Goal: Task Accomplishment & Management: Use online tool/utility

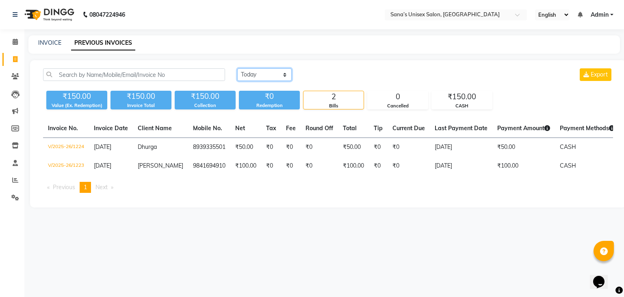
click at [252, 77] on select "[DATE] [DATE] Custom Range" at bounding box center [264, 74] width 54 height 13
click at [237, 68] on select "[DATE] [DATE] Custom Range" at bounding box center [264, 74] width 54 height 13
drag, startPoint x: 257, startPoint y: 74, endPoint x: 257, endPoint y: 80, distance: 6.1
click at [257, 74] on select "[DATE] [DATE] Custom Range" at bounding box center [264, 74] width 54 height 13
click at [237, 68] on select "[DATE] [DATE] Custom Range" at bounding box center [264, 74] width 54 height 13
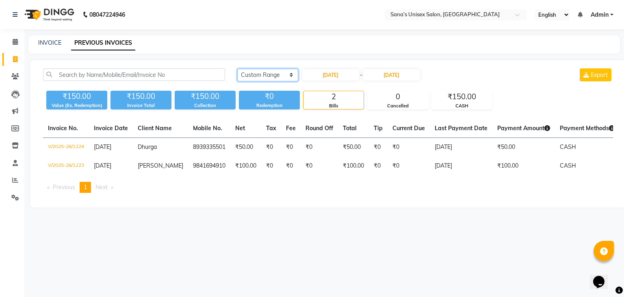
click at [257, 72] on select "[DATE] [DATE] Custom Range" at bounding box center [267, 75] width 61 height 13
click at [237, 69] on select "[DATE] [DATE] Custom Range" at bounding box center [267, 75] width 61 height 13
click at [285, 74] on select "[DATE] [DATE] Custom Range" at bounding box center [264, 74] width 54 height 13
select select "range"
click at [237, 68] on select "[DATE] [DATE] Custom Range" at bounding box center [264, 74] width 54 height 13
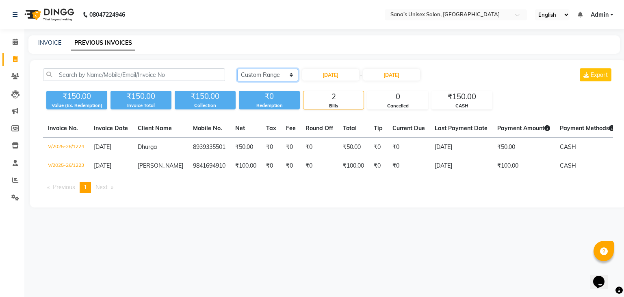
drag, startPoint x: 288, startPoint y: 69, endPoint x: 260, endPoint y: 57, distance: 30.4
click at [276, 65] on div "[DATE] [DATE] Custom Range [DATE] - [DATE] Export ₹150.00 Value (Ex. Redemption…" at bounding box center [328, 133] width 596 height 147
click at [16, 184] on span at bounding box center [15, 180] width 14 height 9
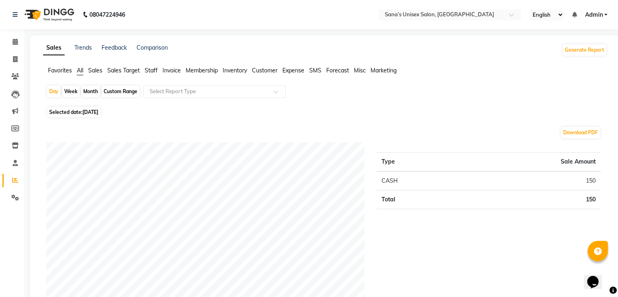
click at [91, 92] on div "Month" at bounding box center [90, 91] width 19 height 11
select select "9"
select select "2025"
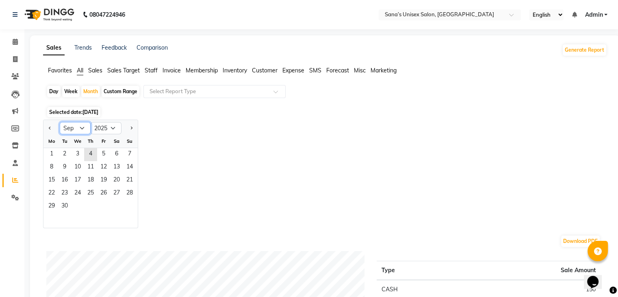
click at [87, 129] on select "Jan Feb Mar Apr May Jun [DATE] Aug Sep Oct Nov Dec" at bounding box center [75, 128] width 31 height 12
select select "8"
click at [60, 122] on select "Jan Feb Mar Apr May Jun [DATE] Aug Sep Oct Nov Dec" at bounding box center [75, 128] width 31 height 12
click at [104, 152] on span "1" at bounding box center [103, 154] width 13 height 13
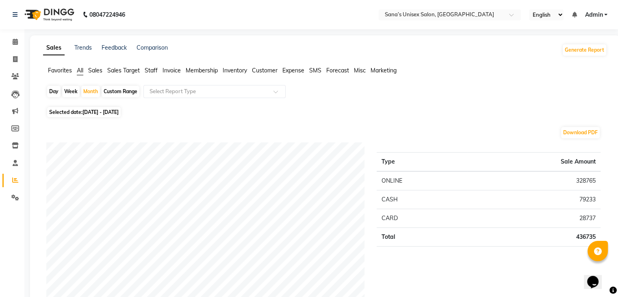
click at [155, 70] on span "Staff" at bounding box center [151, 70] width 13 height 7
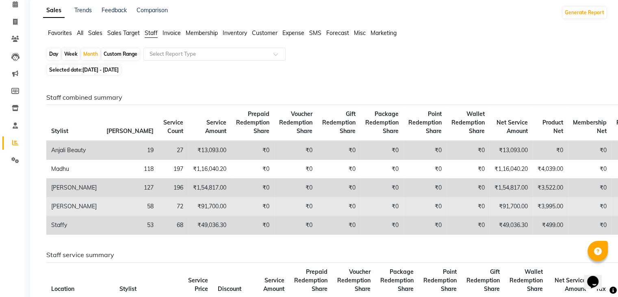
scroll to position [41, 0]
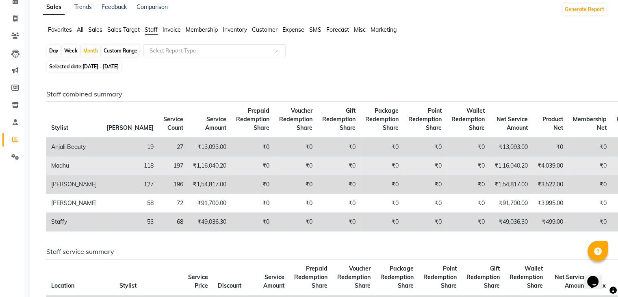
click at [533, 175] on td "₹4,039.00" at bounding box center [550, 165] width 35 height 19
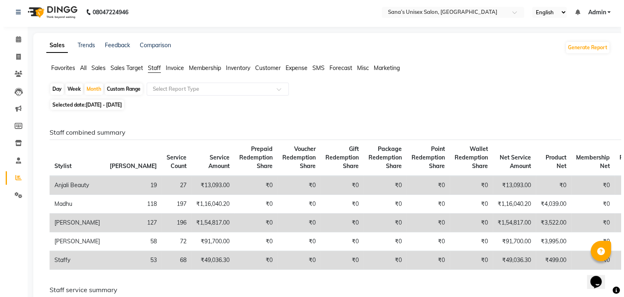
scroll to position [0, 0]
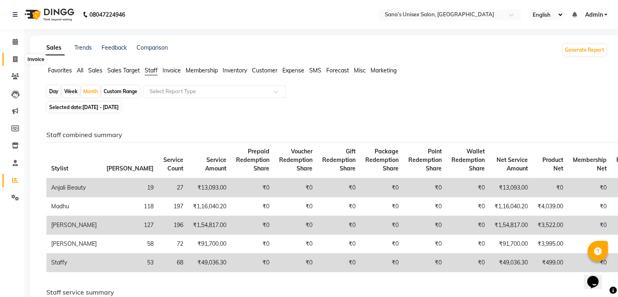
click at [19, 59] on span at bounding box center [15, 59] width 14 height 9
select select "service"
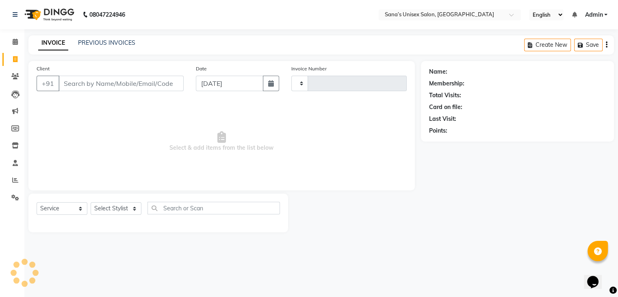
type input "1225"
select select "6091"
click at [106, 47] on div "INVOICE PREVIOUS INVOICES" at bounding box center [86, 43] width 117 height 9
click at [107, 45] on link "PREVIOUS INVOICES" at bounding box center [106, 42] width 57 height 7
